Goal: Task Accomplishment & Management: Complete application form

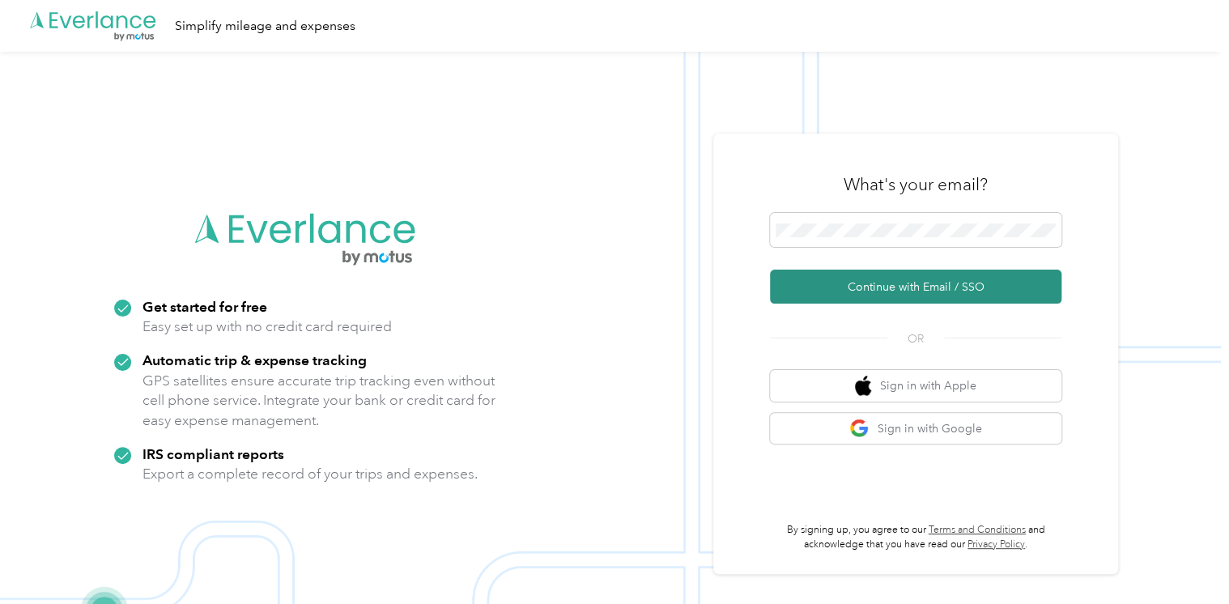
click at [794, 283] on button "Continue with Email / SSO" at bounding box center [916, 287] width 292 height 34
click at [878, 291] on button "Continue with Email / SSO" at bounding box center [916, 287] width 292 height 34
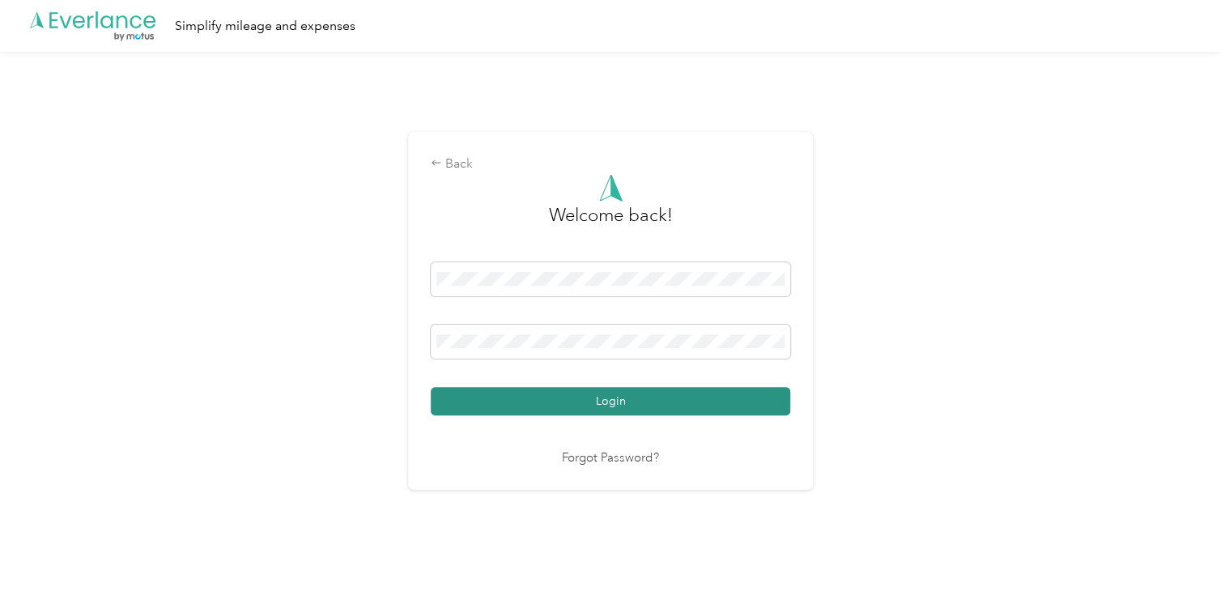
click at [641, 403] on button "Login" at bounding box center [611, 401] width 360 height 28
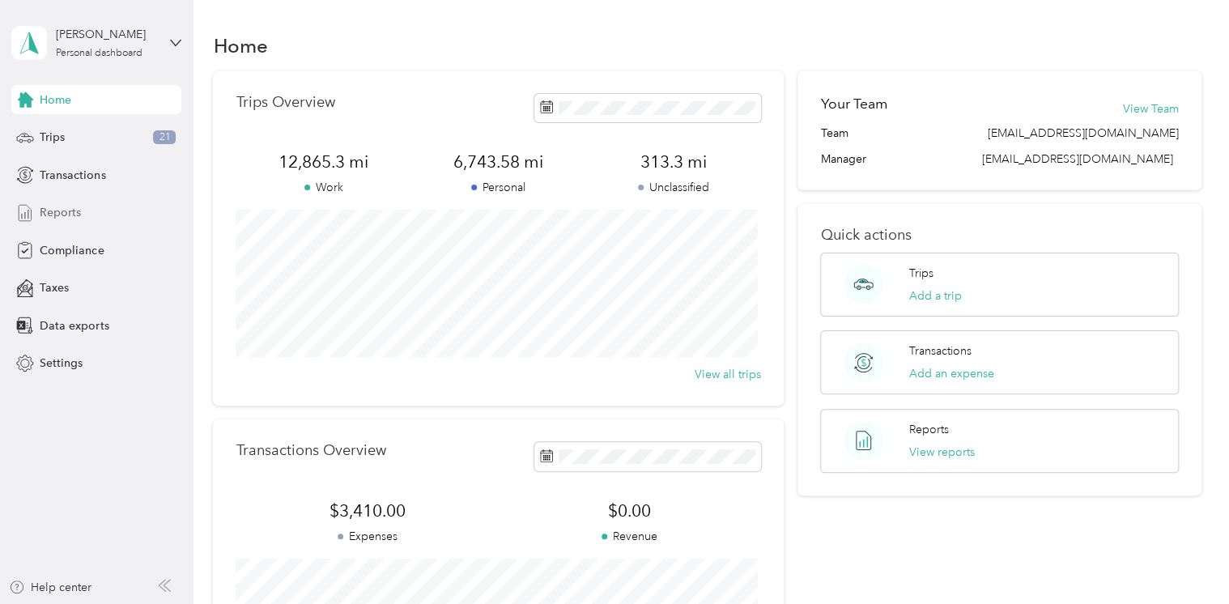
click at [62, 215] on span "Reports" at bounding box center [60, 212] width 41 height 17
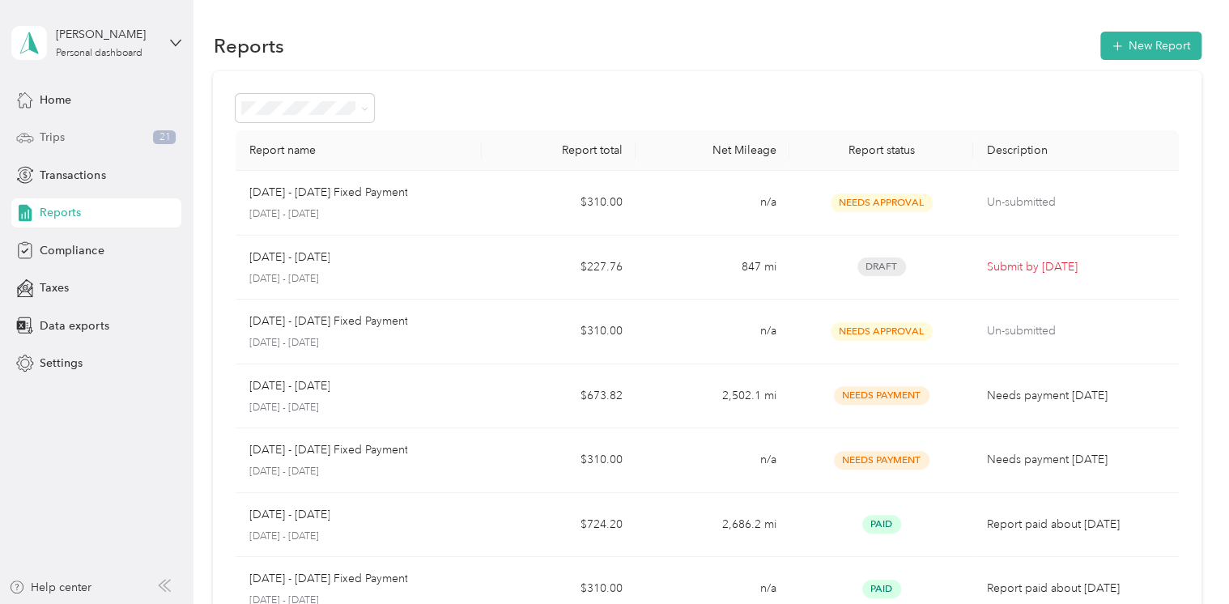
click at [74, 139] on div "Trips 21" at bounding box center [96, 137] width 170 height 29
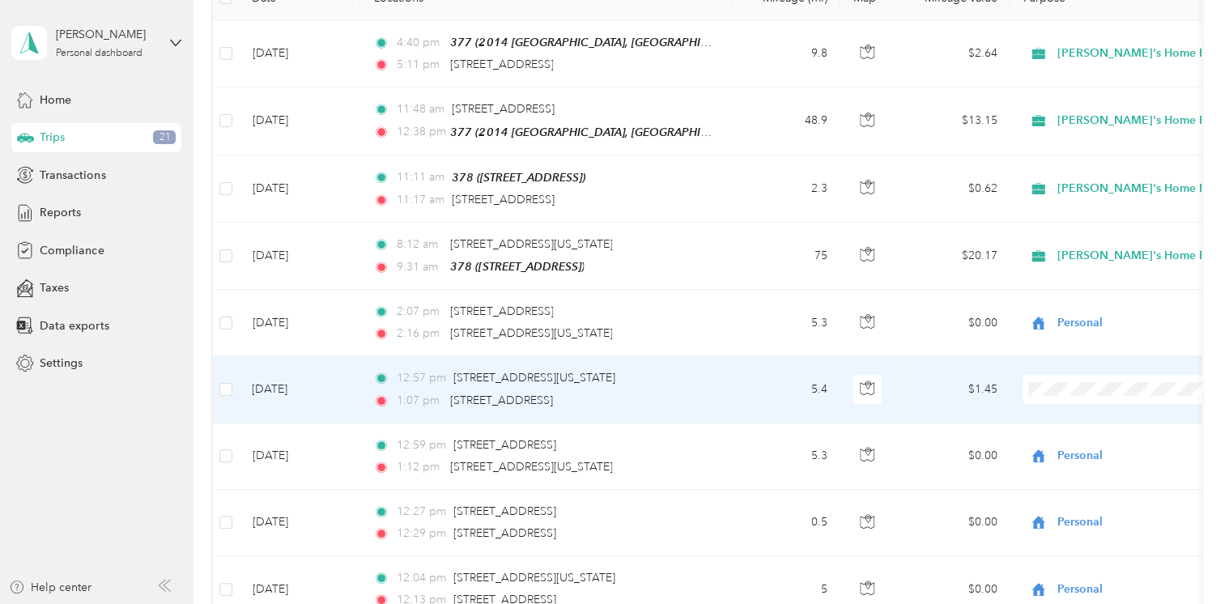
scroll to position [292, 0]
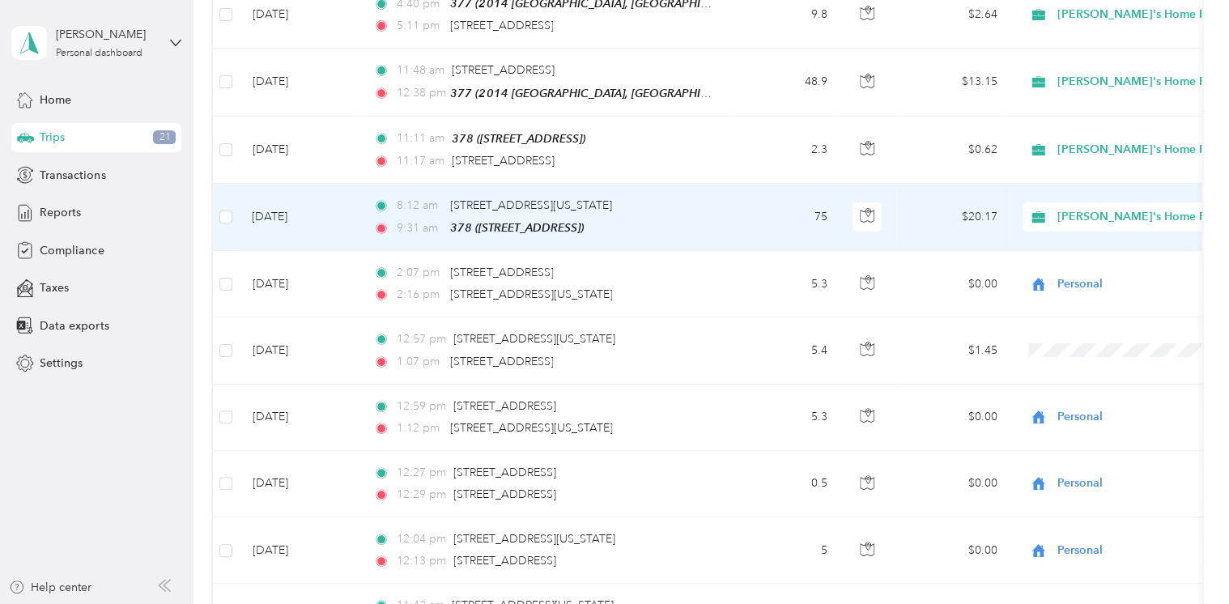
click at [722, 233] on td "8:12 am [STREET_ADDRESS][US_STATE] 9:31 am 378 ([STREET_ADDRESS])" at bounding box center [546, 217] width 372 height 67
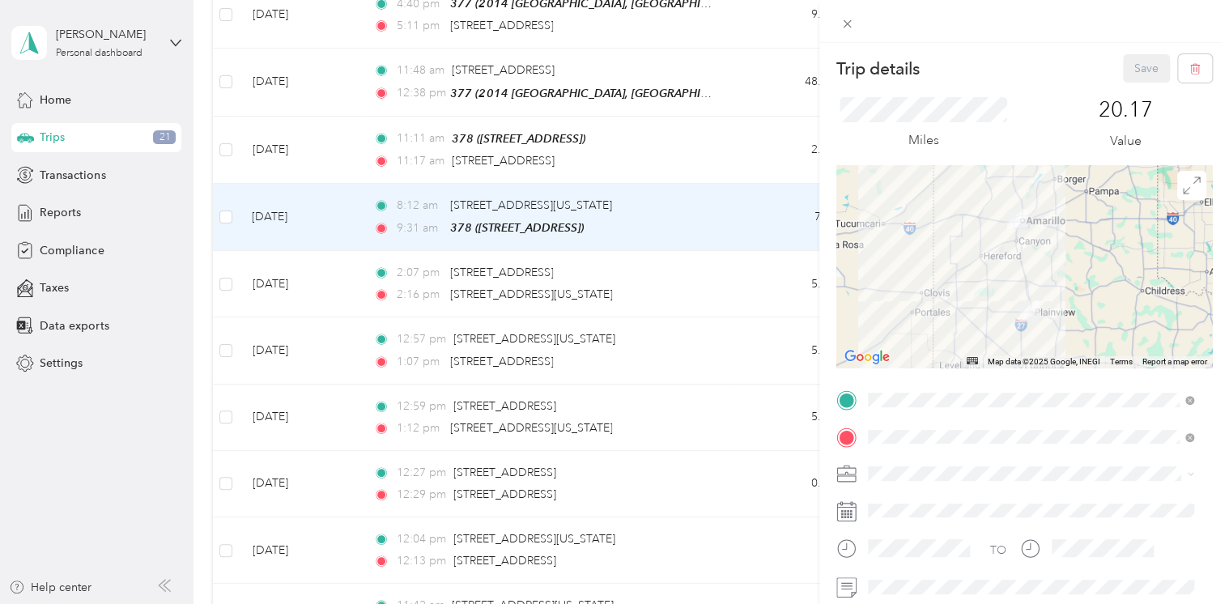
click at [470, 332] on div "Trip details Save This trip cannot be edited because it is either under review,…" at bounding box center [614, 302] width 1229 height 604
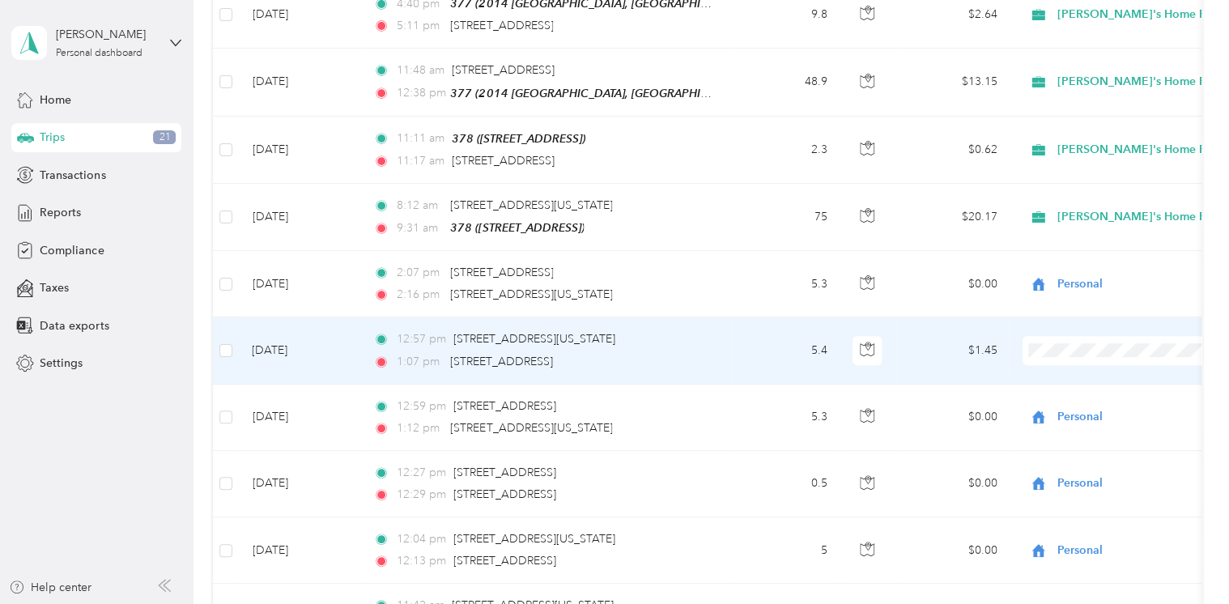
click at [1075, 400] on span "Personal" at bounding box center [1163, 402] width 201 height 17
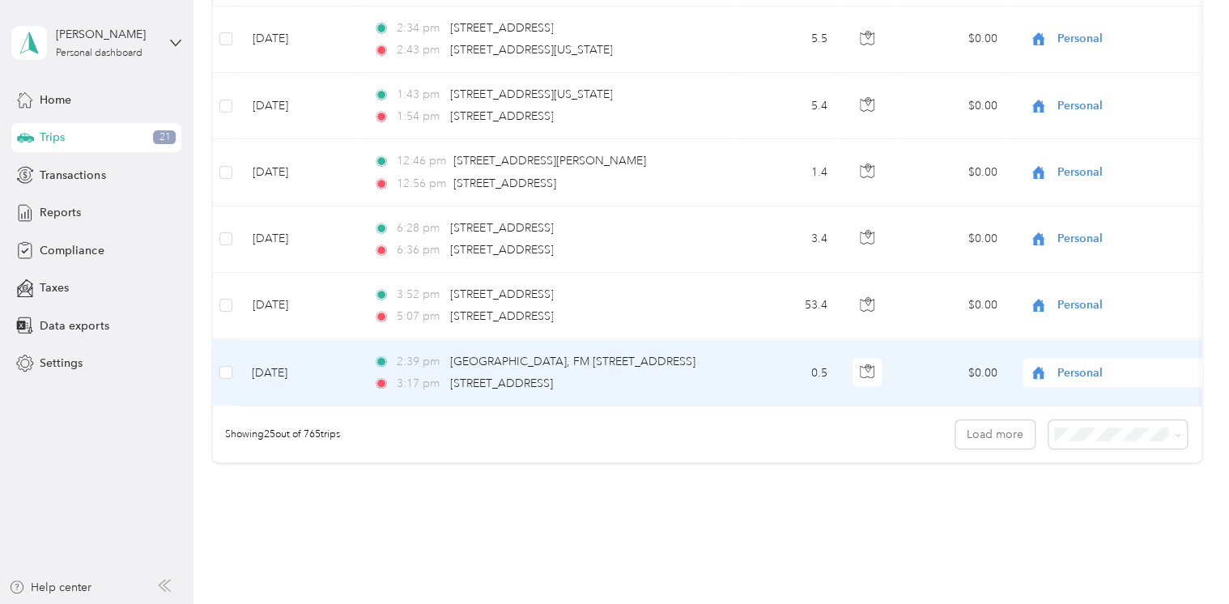
scroll to position [1607, 0]
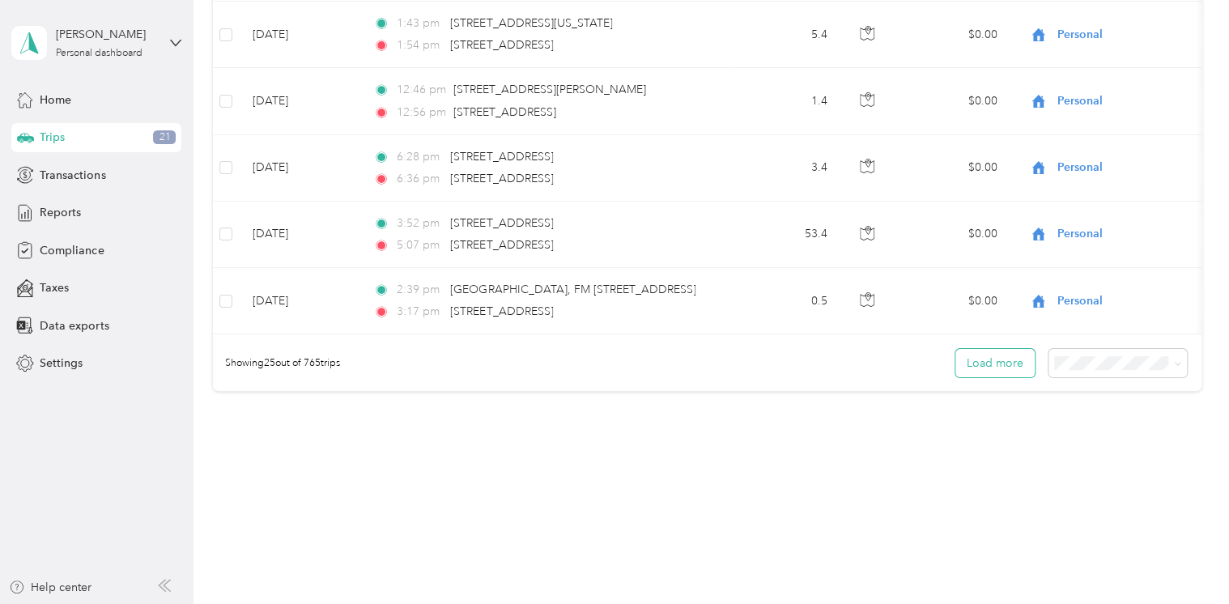
click at [991, 372] on button "Load more" at bounding box center [995, 363] width 79 height 28
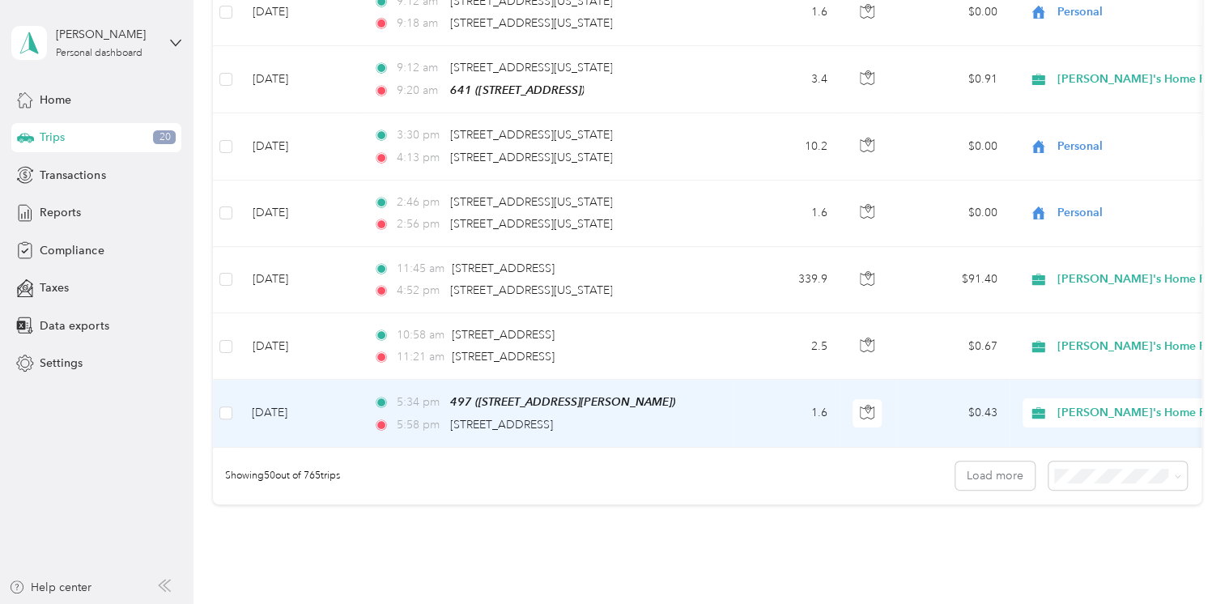
scroll to position [3176, 0]
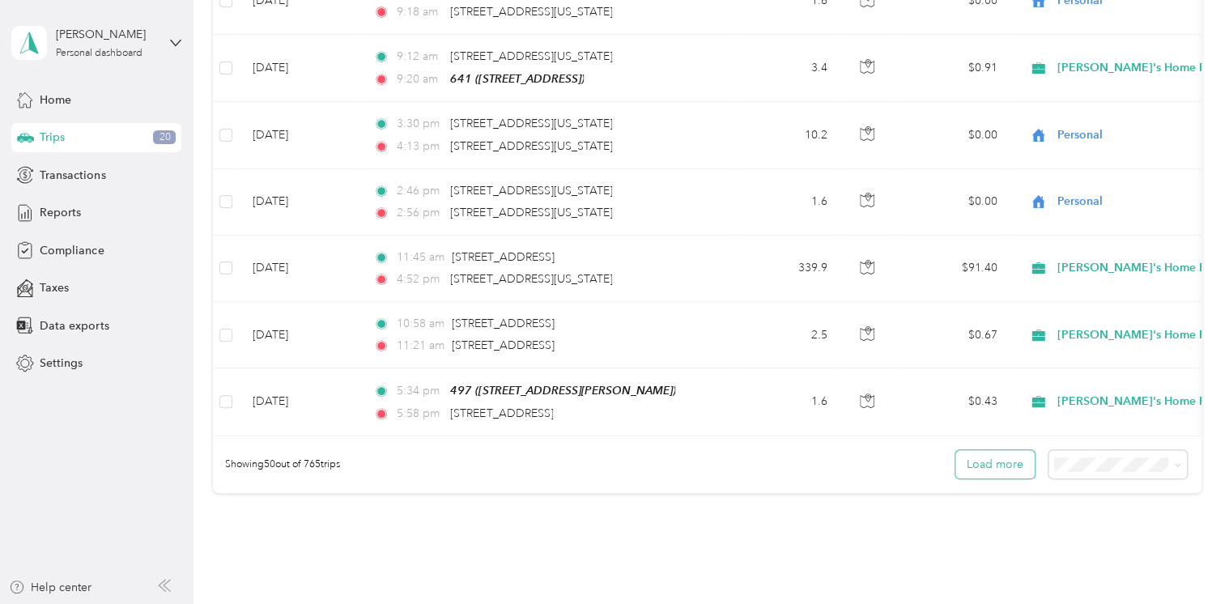
click at [973, 459] on button "Load more" at bounding box center [995, 464] width 79 height 28
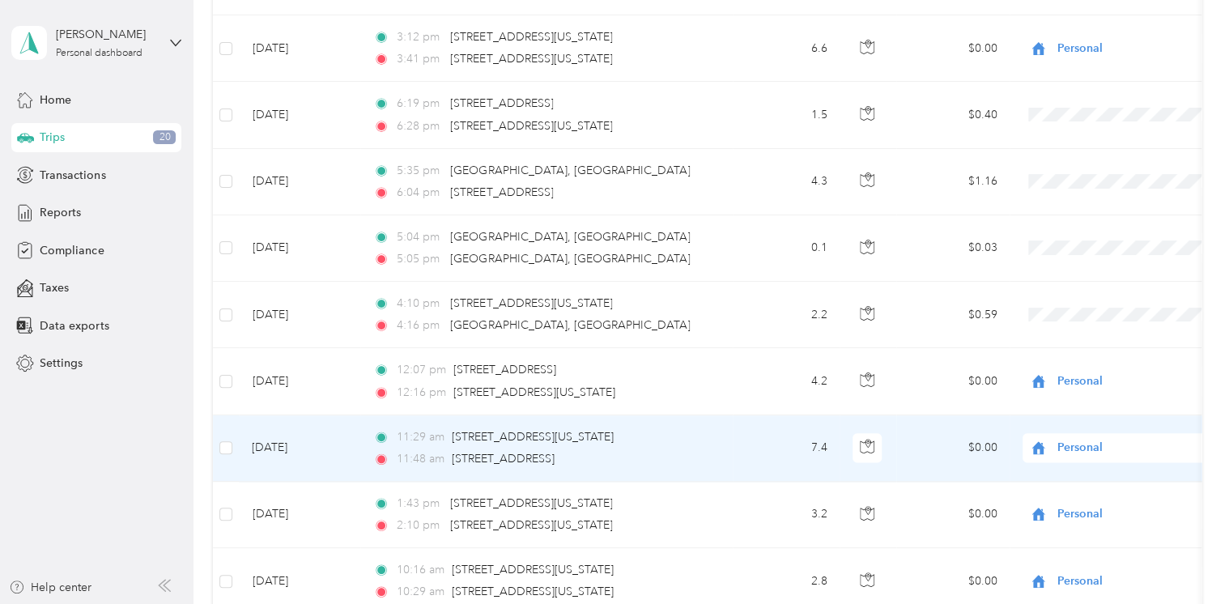
scroll to position [4000, 0]
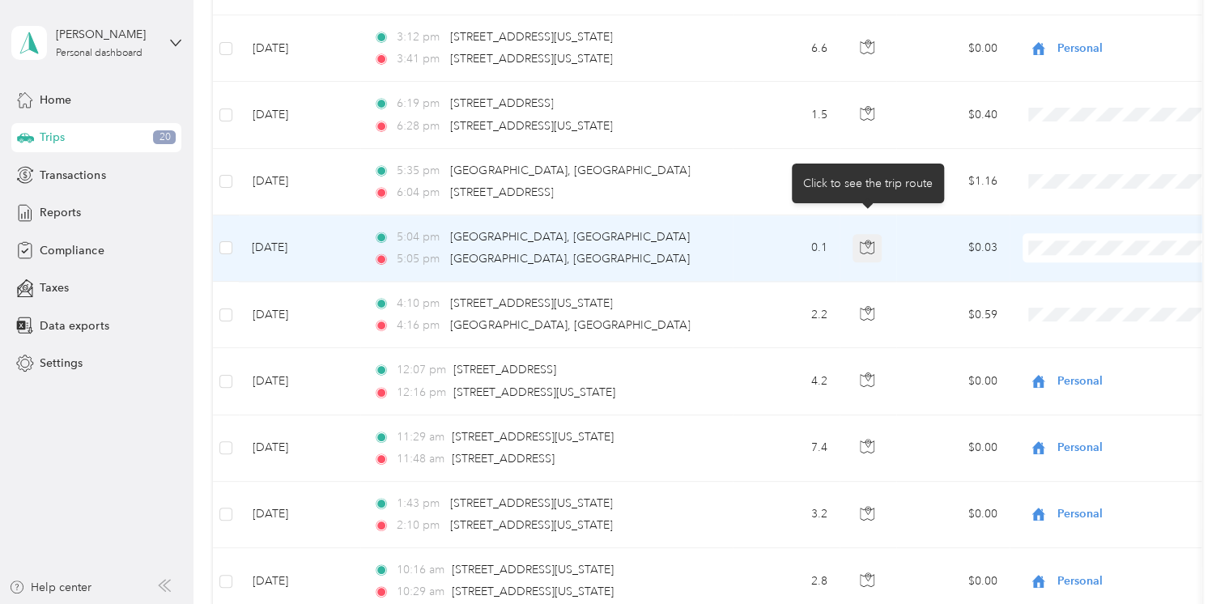
click at [855, 234] on button "button" at bounding box center [867, 248] width 29 height 29
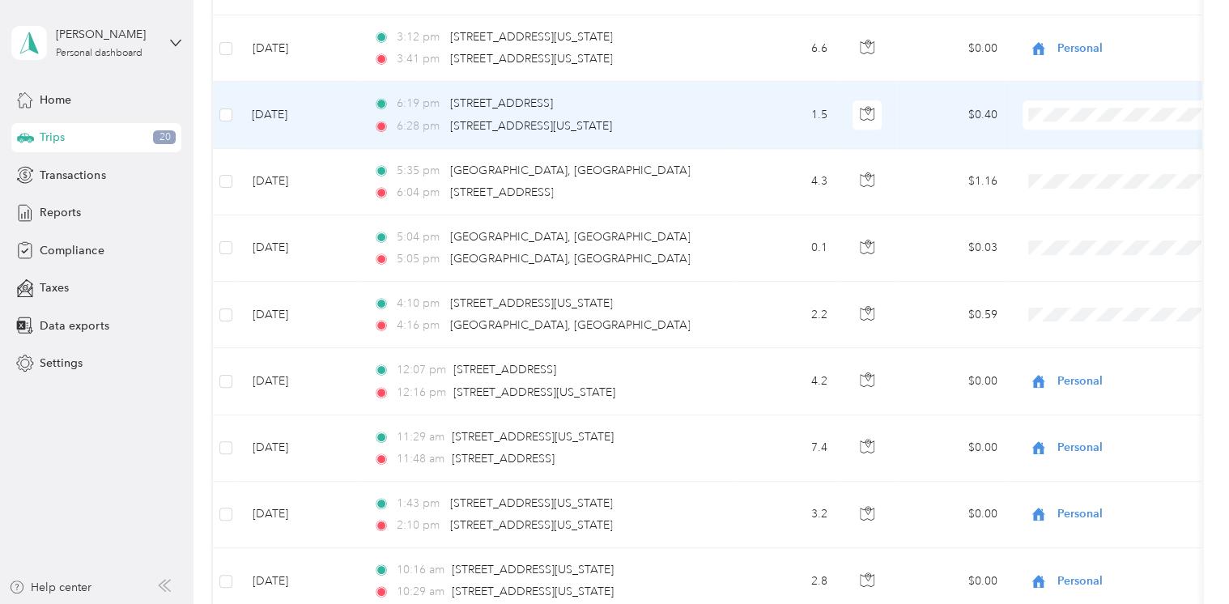
click at [1079, 154] on li "Personal" at bounding box center [1150, 150] width 253 height 28
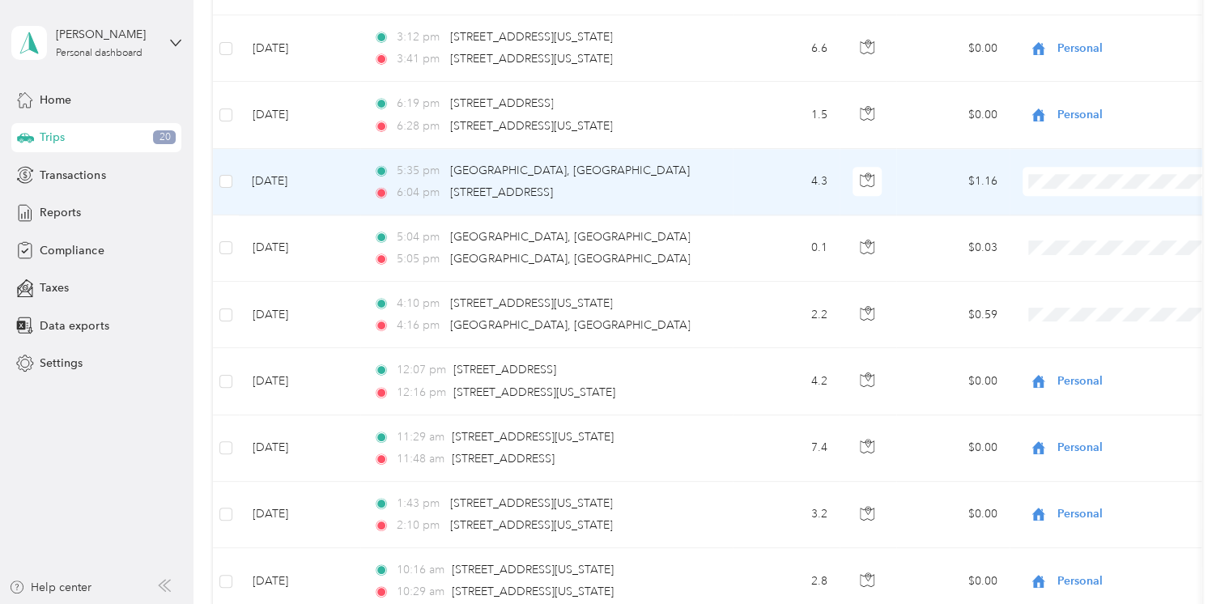
click at [1083, 217] on span "Personal" at bounding box center [1163, 216] width 201 height 17
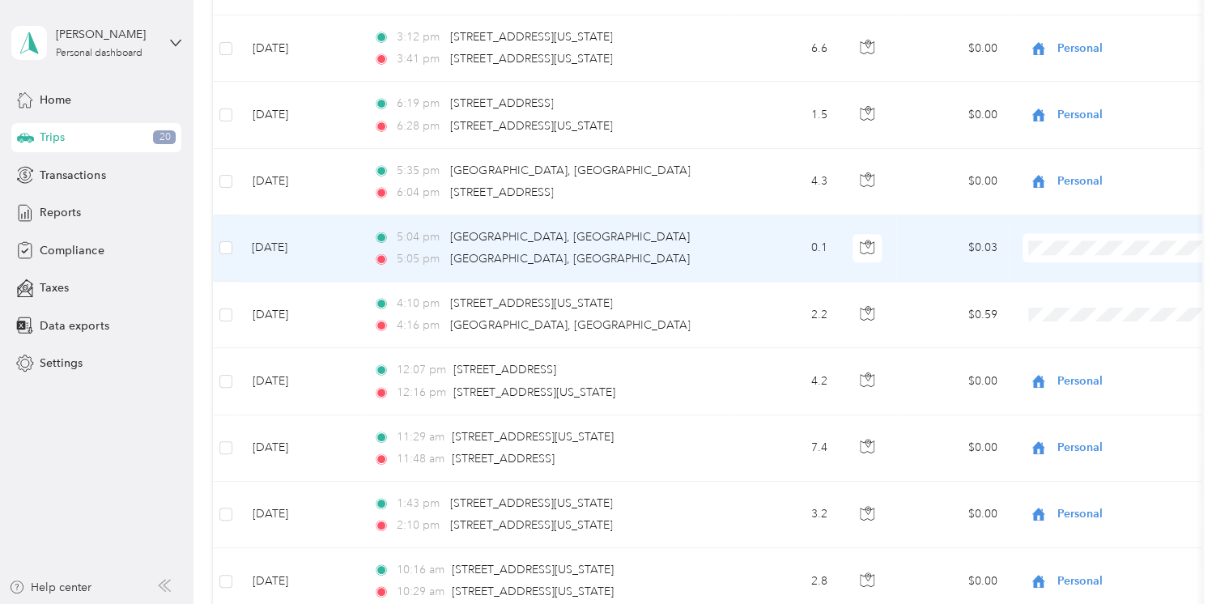
click at [1079, 281] on span "Personal" at bounding box center [1163, 283] width 201 height 17
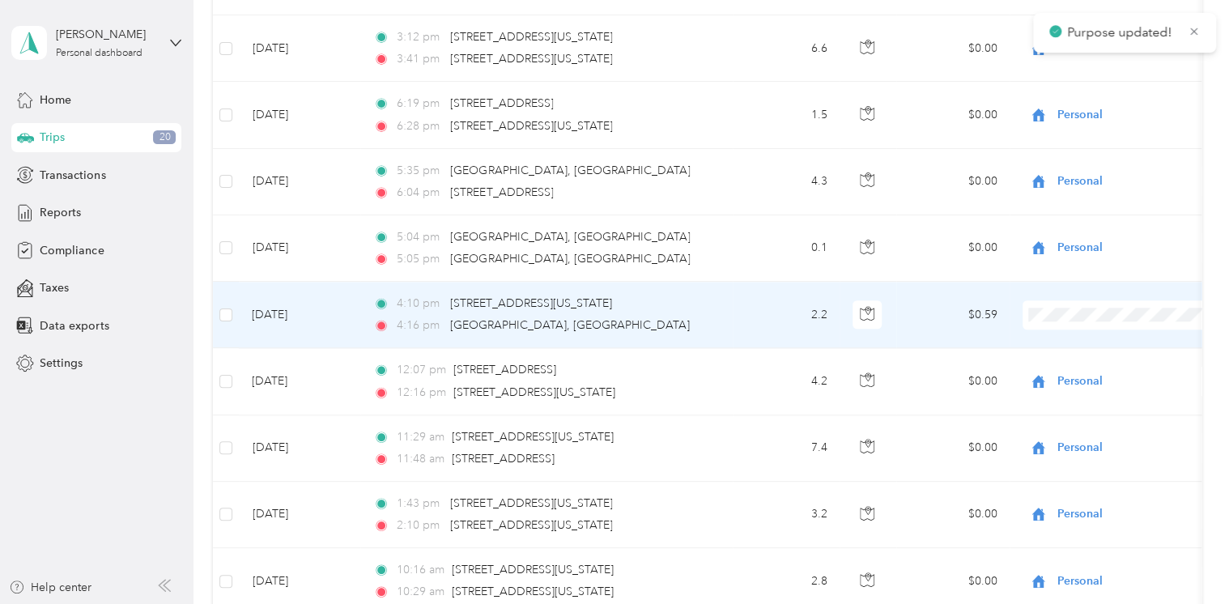
click at [1079, 358] on li "Personal" at bounding box center [1150, 349] width 253 height 28
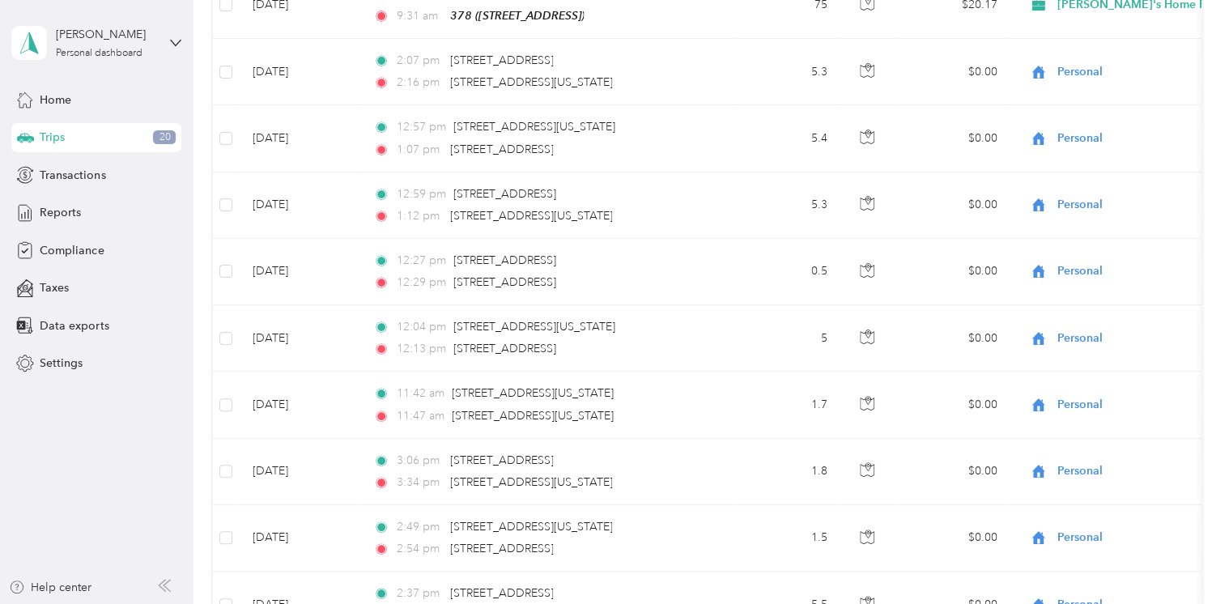
scroll to position [0, 0]
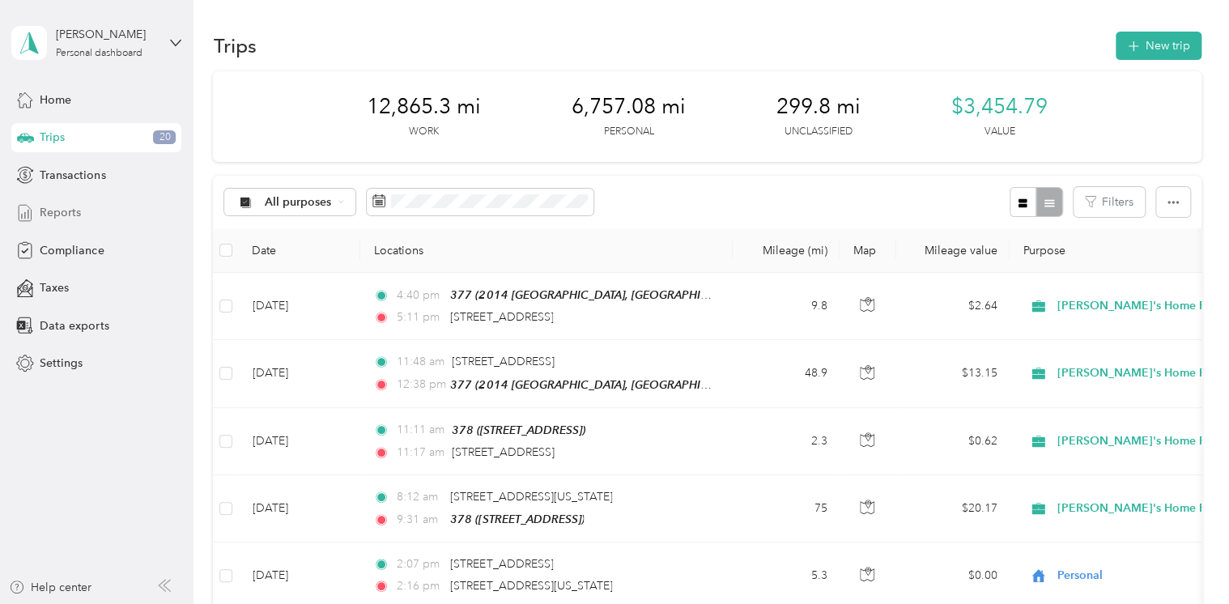
click at [58, 211] on span "Reports" at bounding box center [60, 212] width 41 height 17
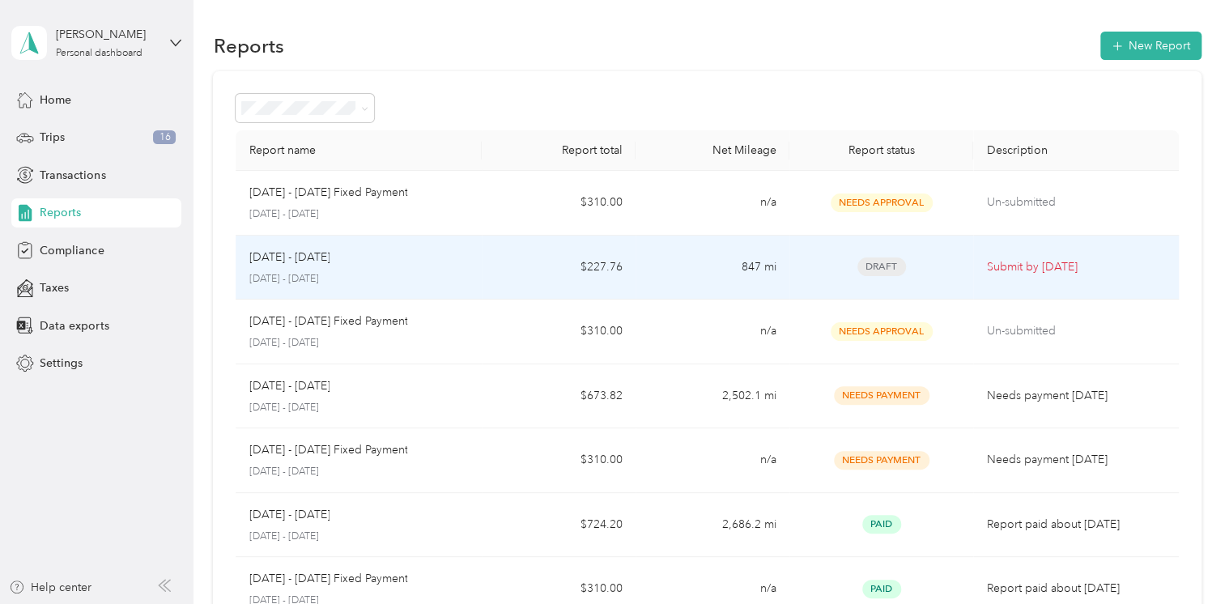
click at [884, 266] on span "Draft" at bounding box center [882, 267] width 49 height 19
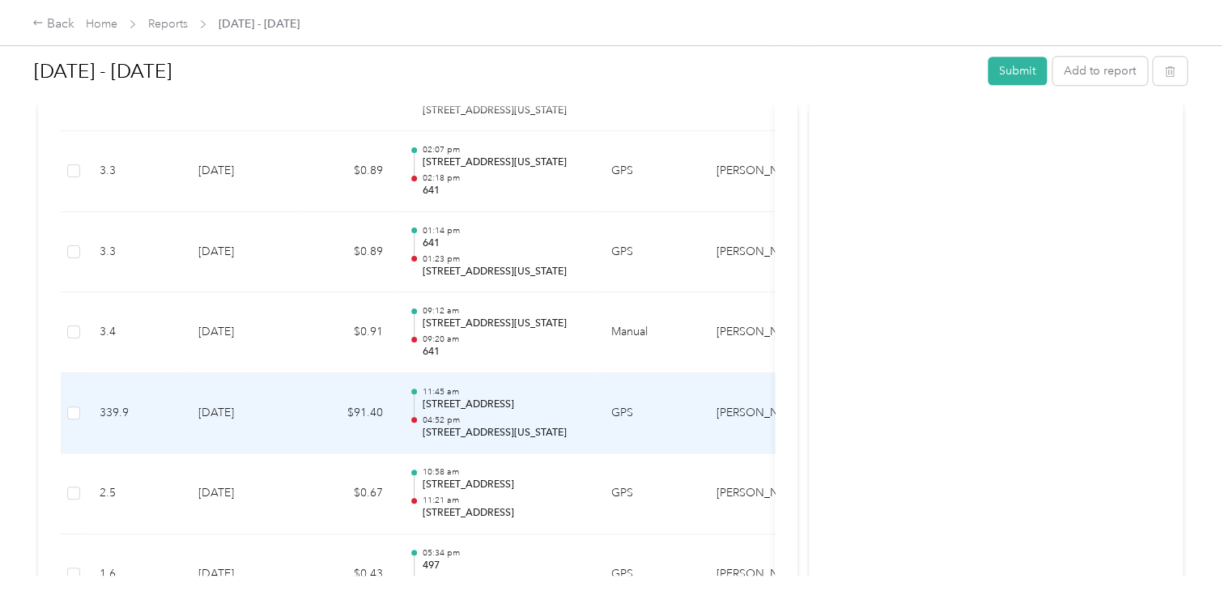
scroll to position [844, 0]
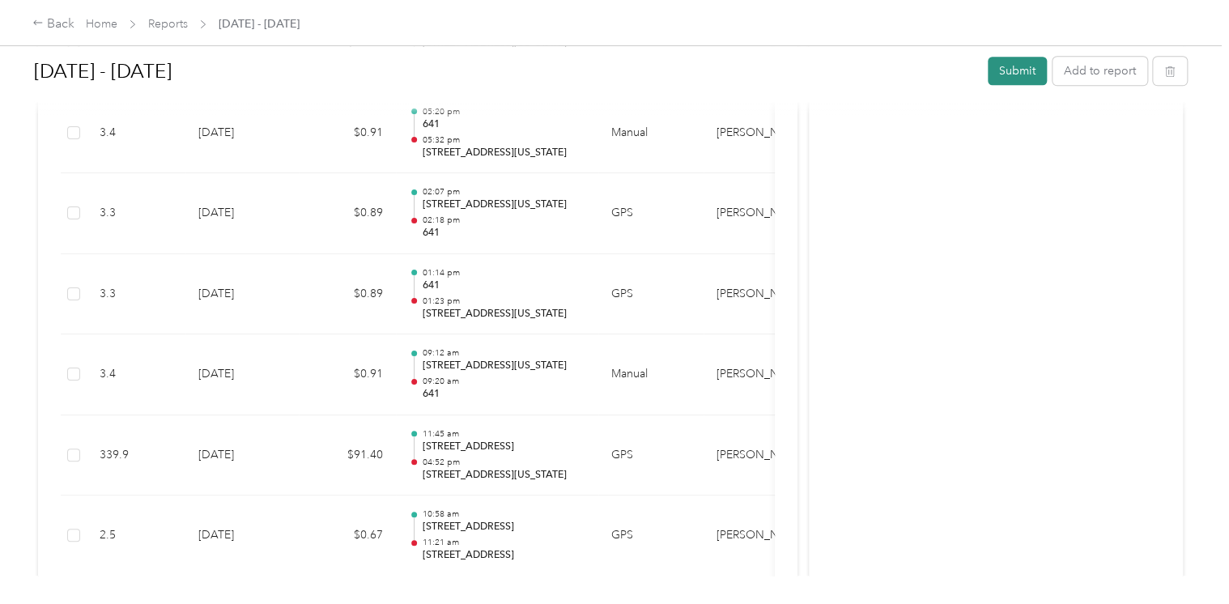
click at [1013, 70] on button "Submit" at bounding box center [1017, 71] width 59 height 28
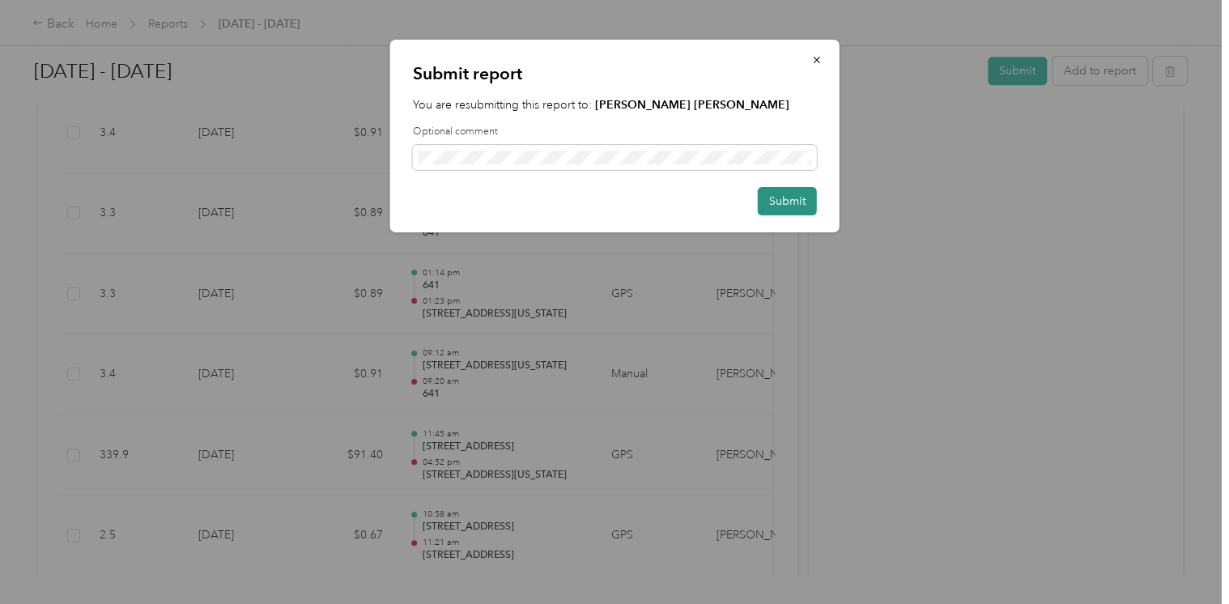
click at [794, 197] on button "Submit" at bounding box center [787, 201] width 59 height 28
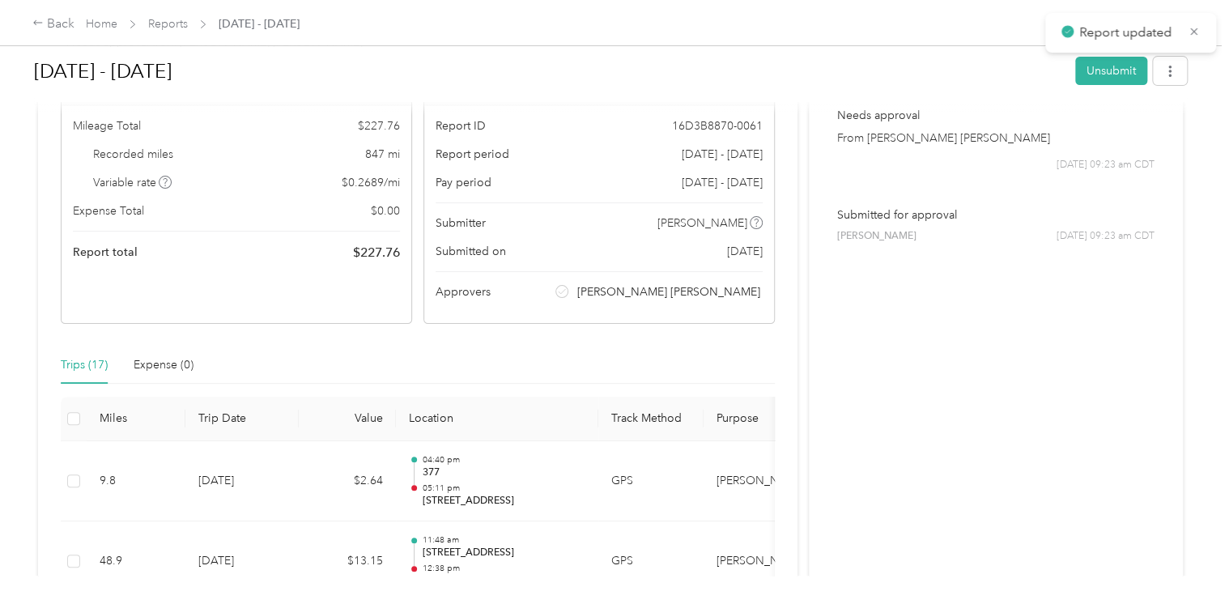
scroll to position [0, 0]
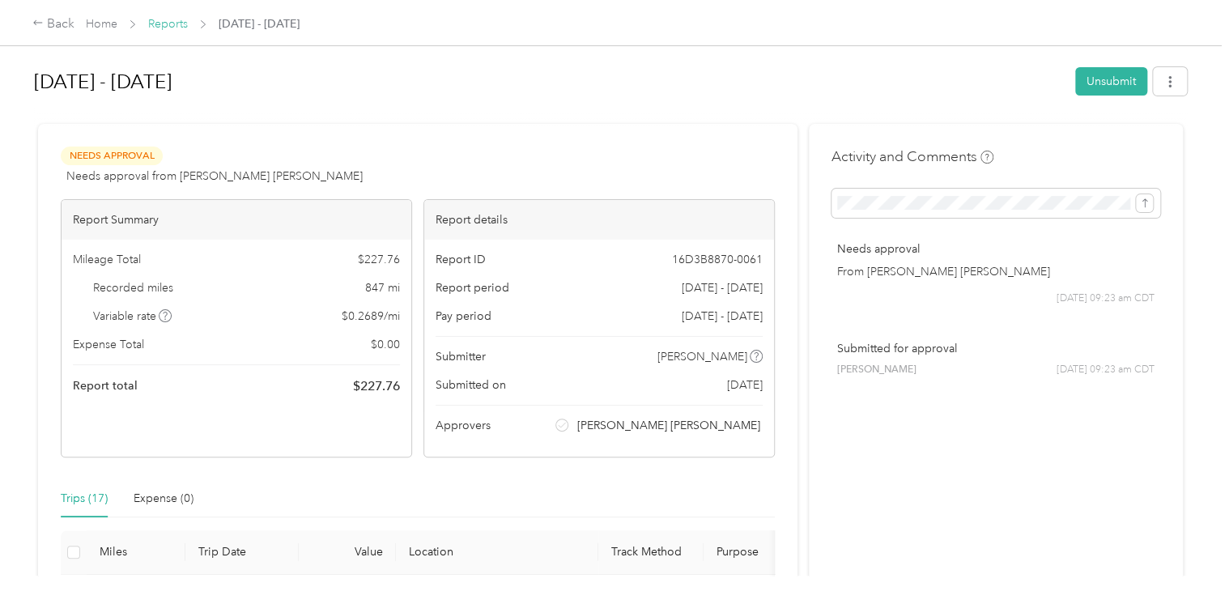
click at [173, 25] on link "Reports" at bounding box center [168, 24] width 40 height 14
